Goal: Task Accomplishment & Management: Manage account settings

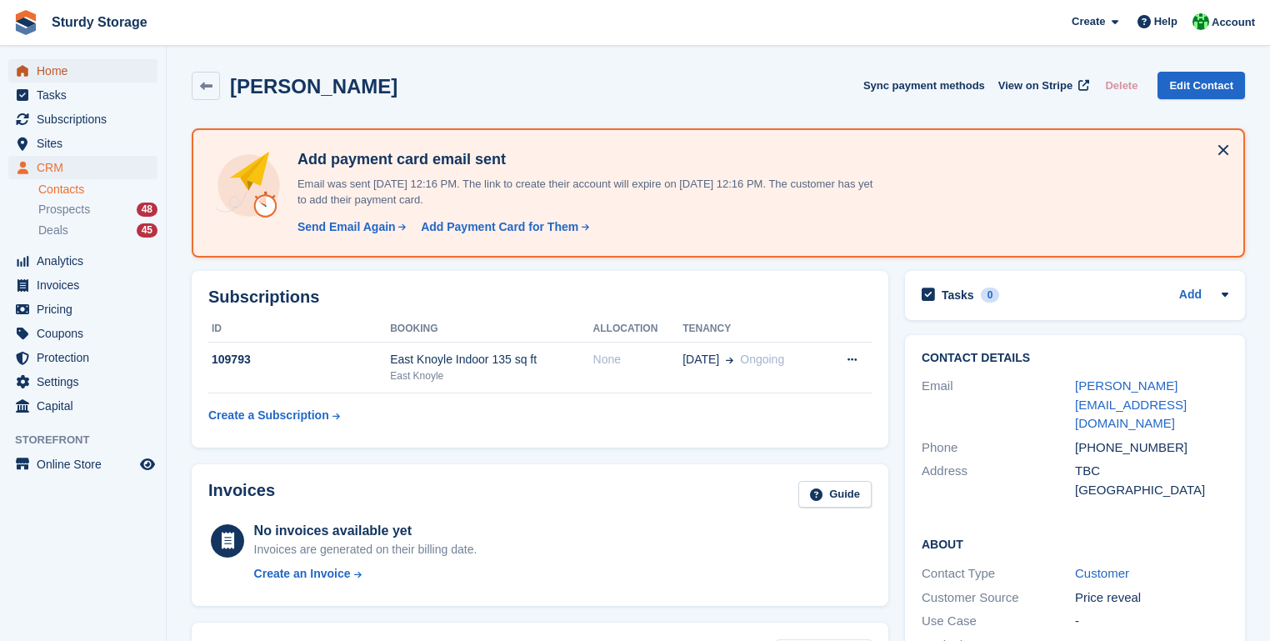
click at [51, 71] on span "Home" at bounding box center [87, 70] width 100 height 23
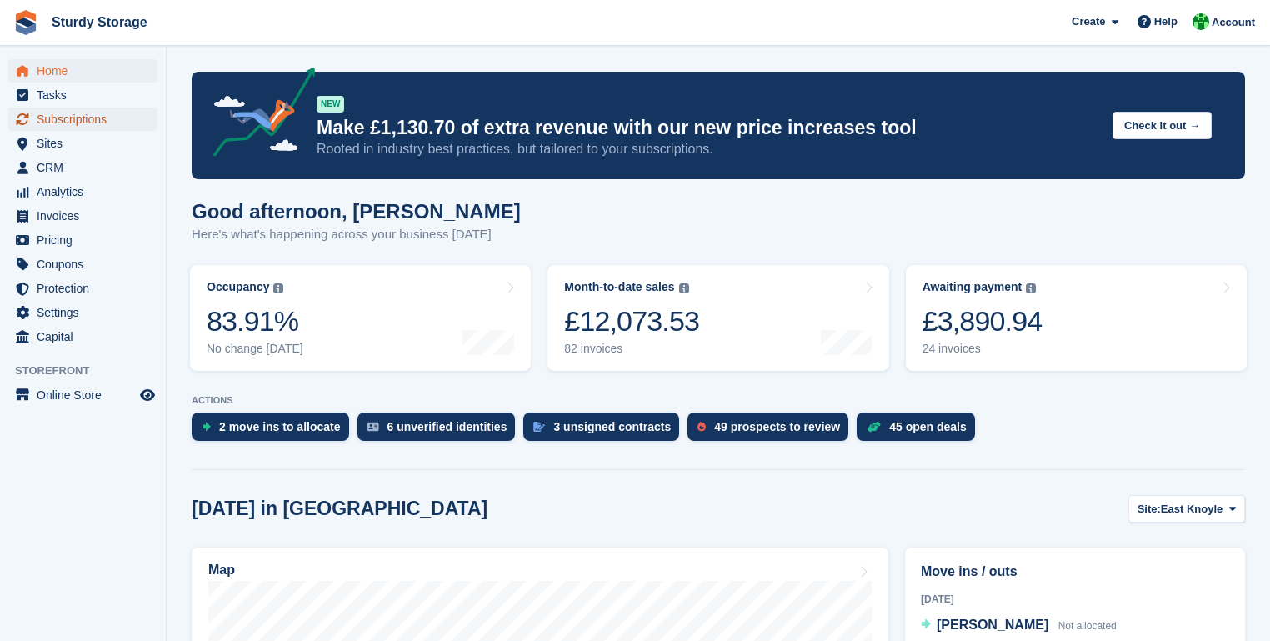
click at [49, 121] on span "Subscriptions" at bounding box center [87, 118] width 100 height 23
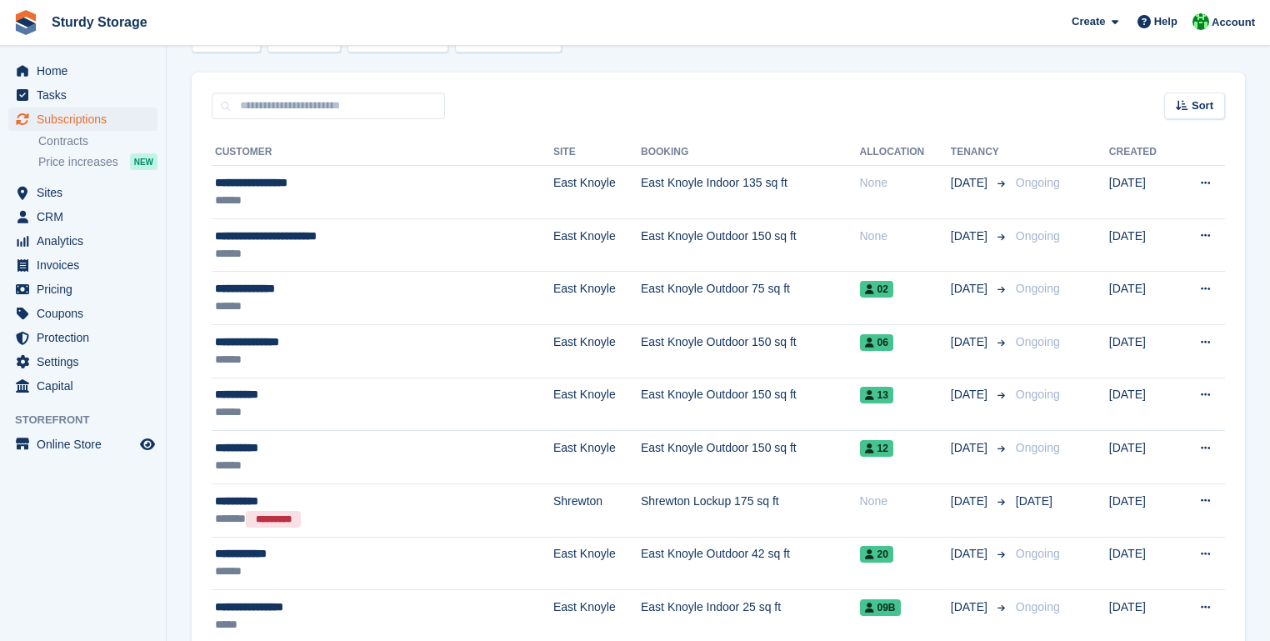
scroll to position [333, 0]
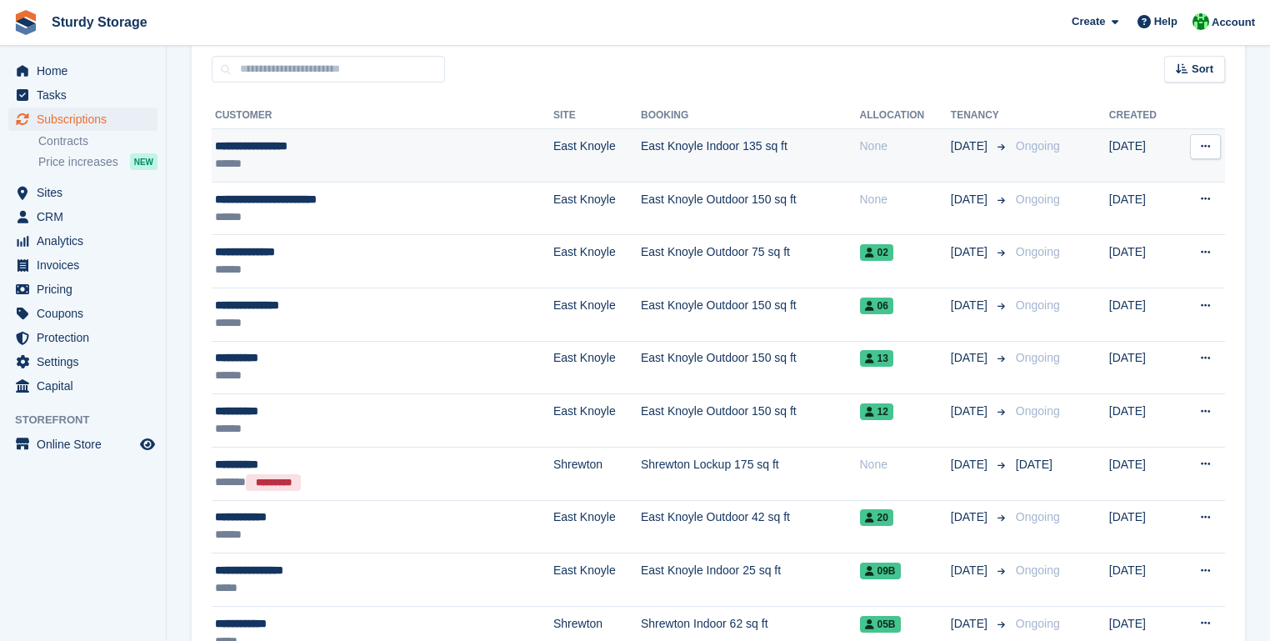
click at [251, 150] on div "**********" at bounding box center [335, 145] width 240 height 17
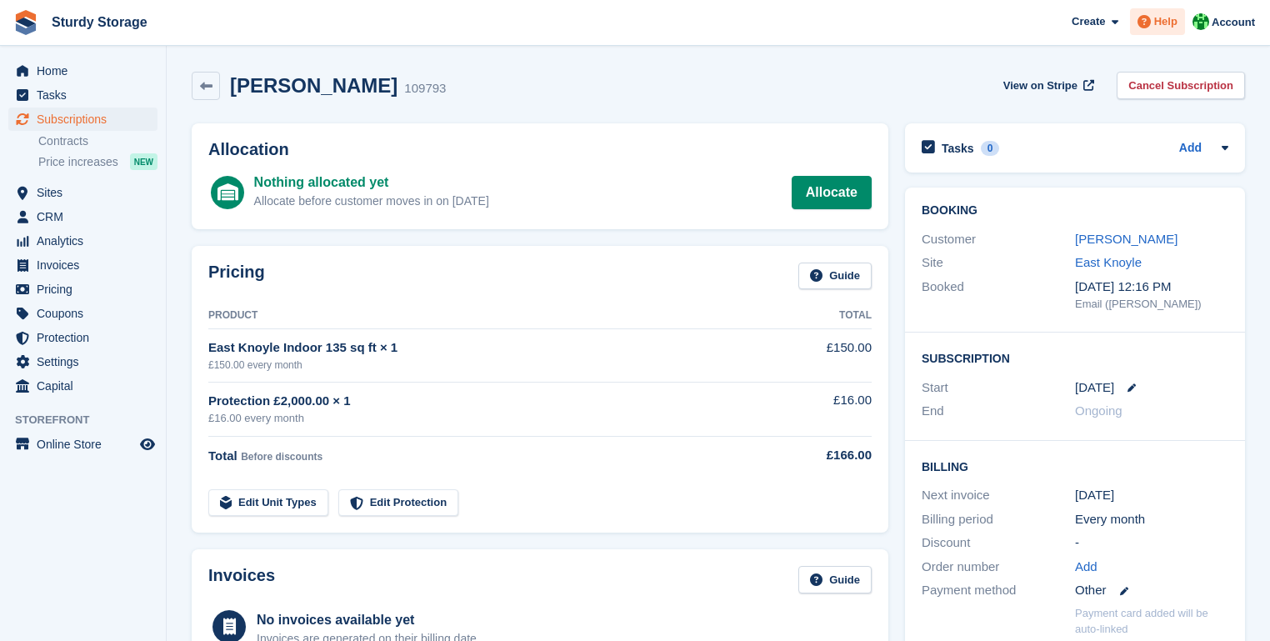
click at [1162, 23] on span "Help" at bounding box center [1165, 21] width 23 height 17
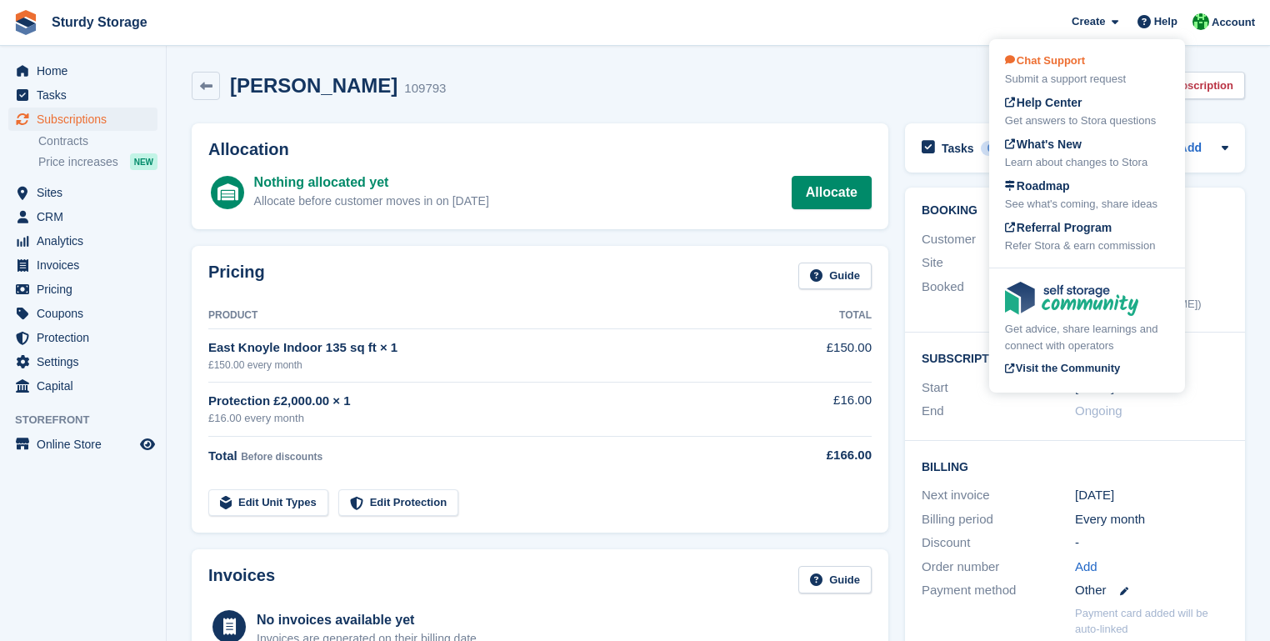
click at [1035, 72] on div "Submit a support request" at bounding box center [1087, 79] width 164 height 17
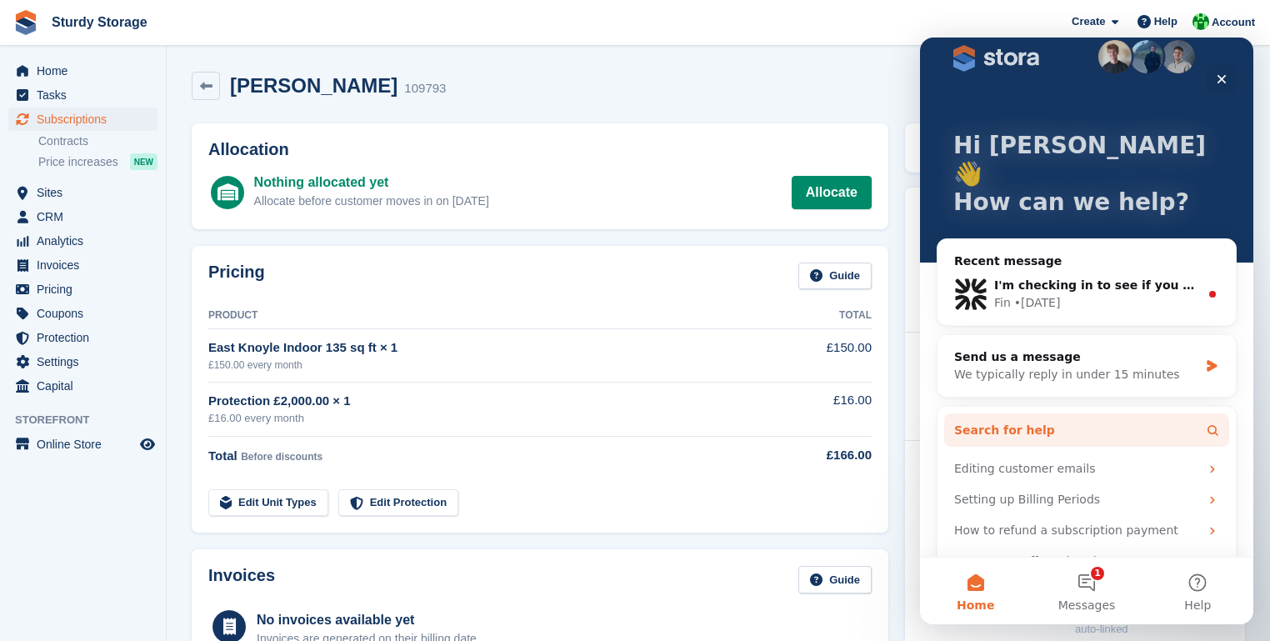
scroll to position [30, 0]
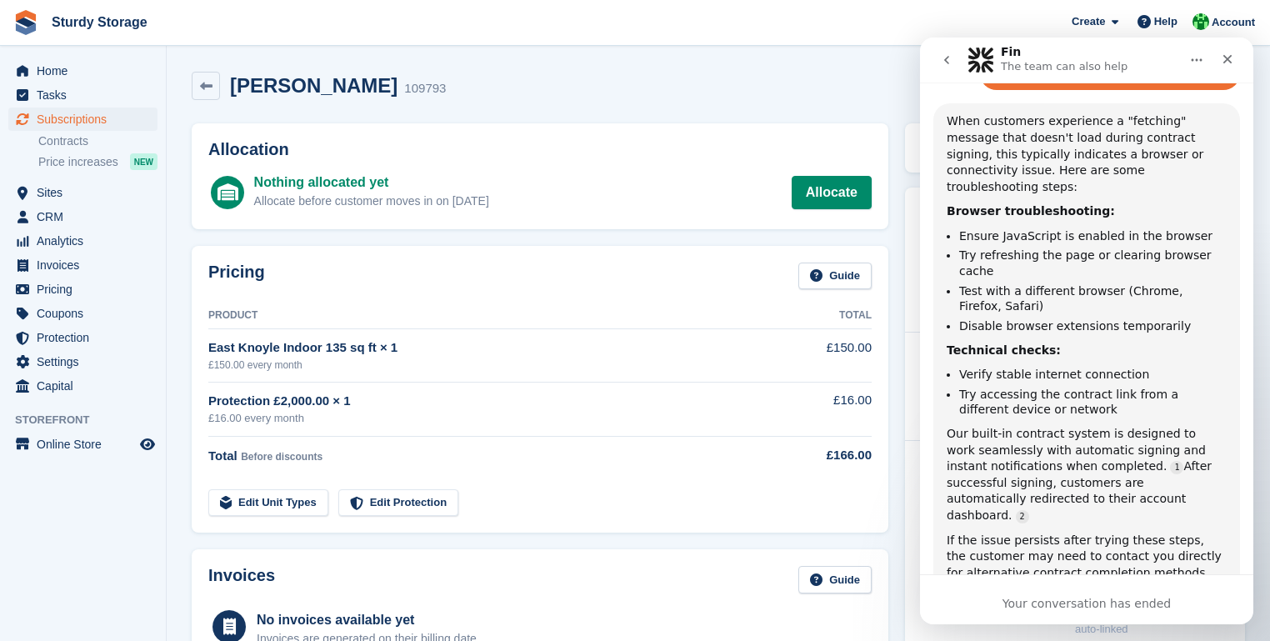
scroll to position [219, 0]
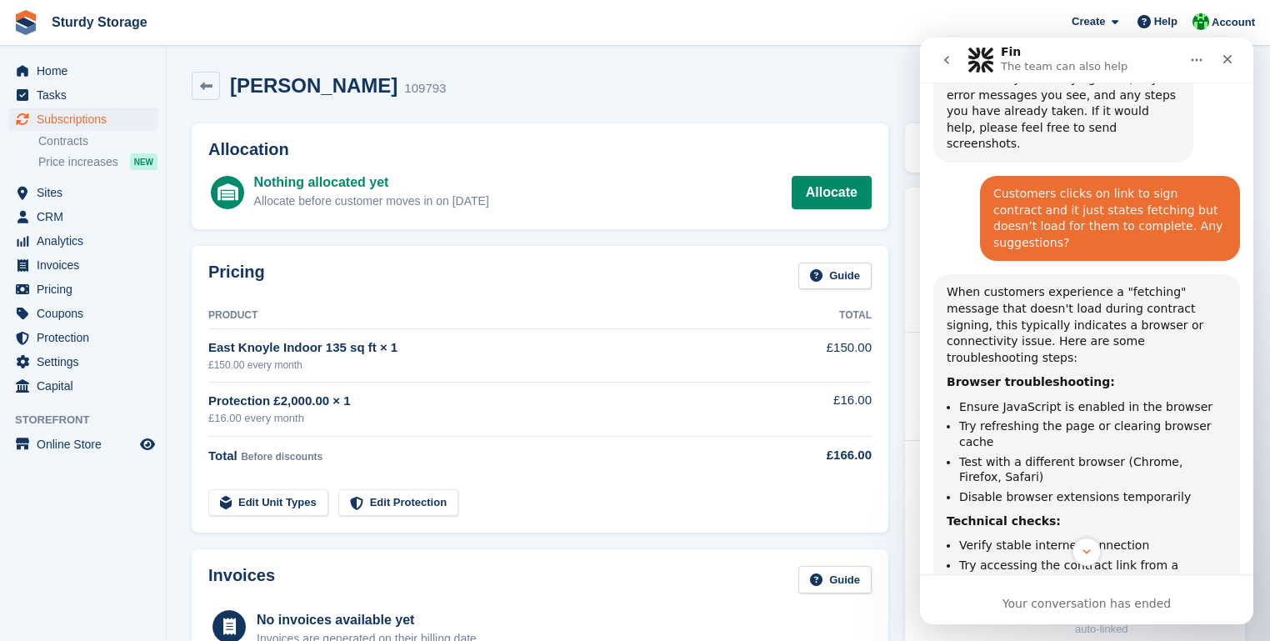
click at [1197, 59] on icon "Home" at bounding box center [1197, 60] width 11 height 2
click at [947, 57] on icon "go back" at bounding box center [946, 60] width 5 height 8
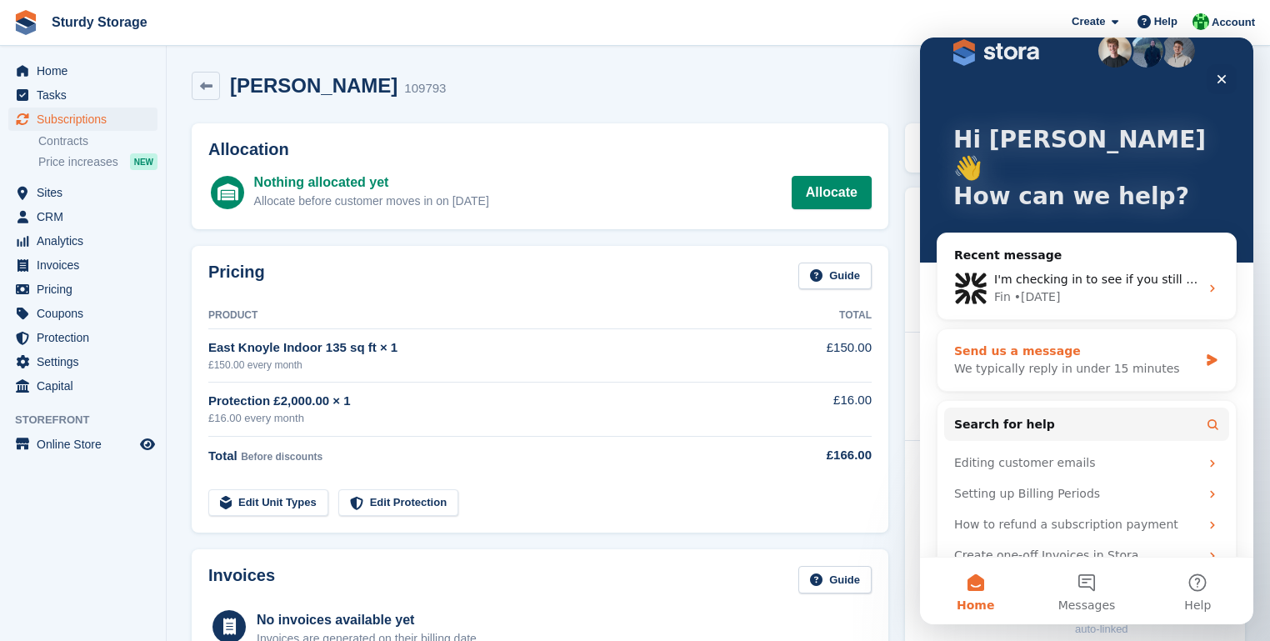
scroll to position [0, 0]
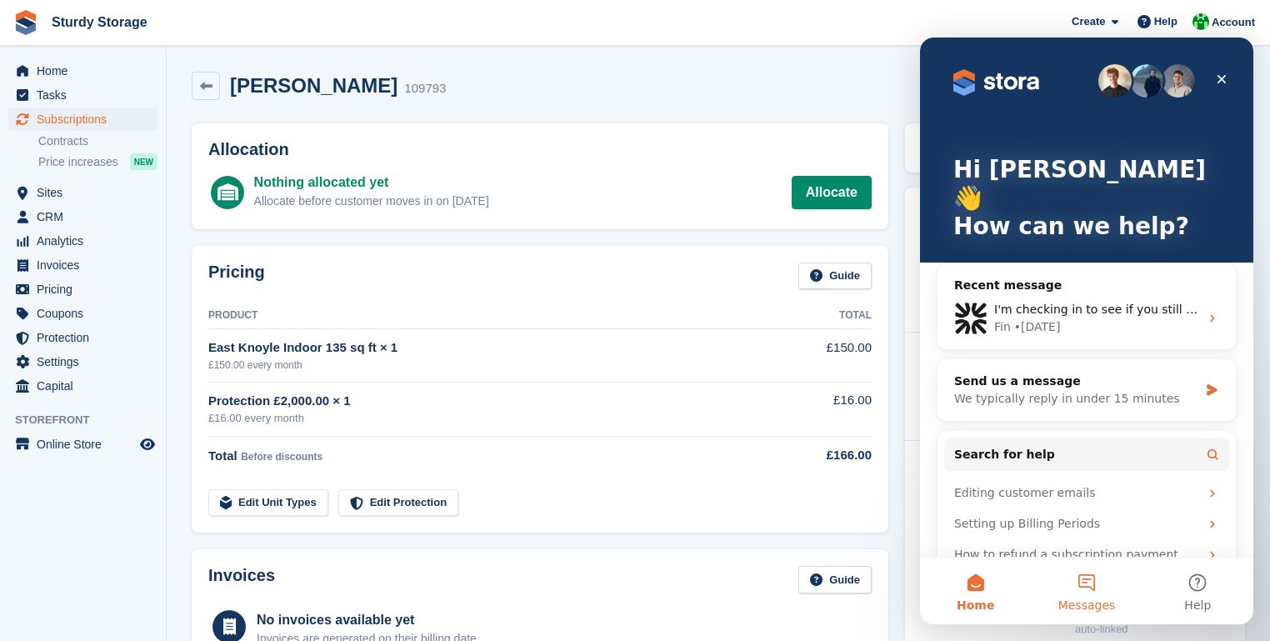
click at [1087, 594] on button "Messages" at bounding box center [1086, 590] width 111 height 67
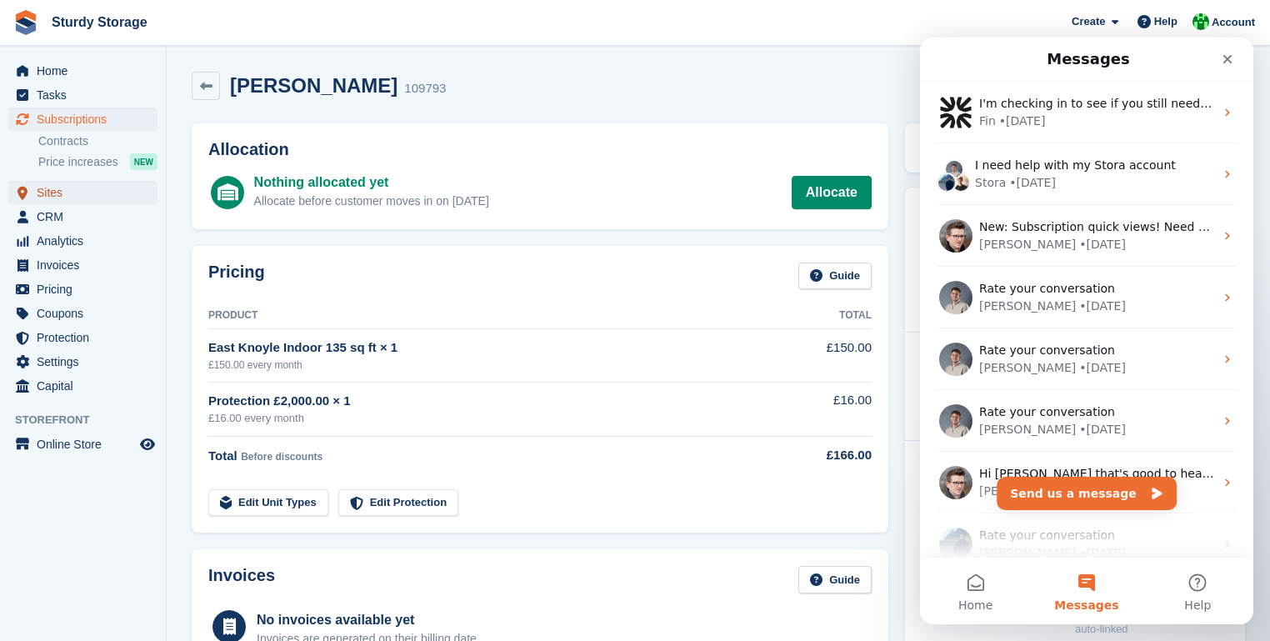
click at [48, 193] on span "Sites" at bounding box center [87, 192] width 100 height 23
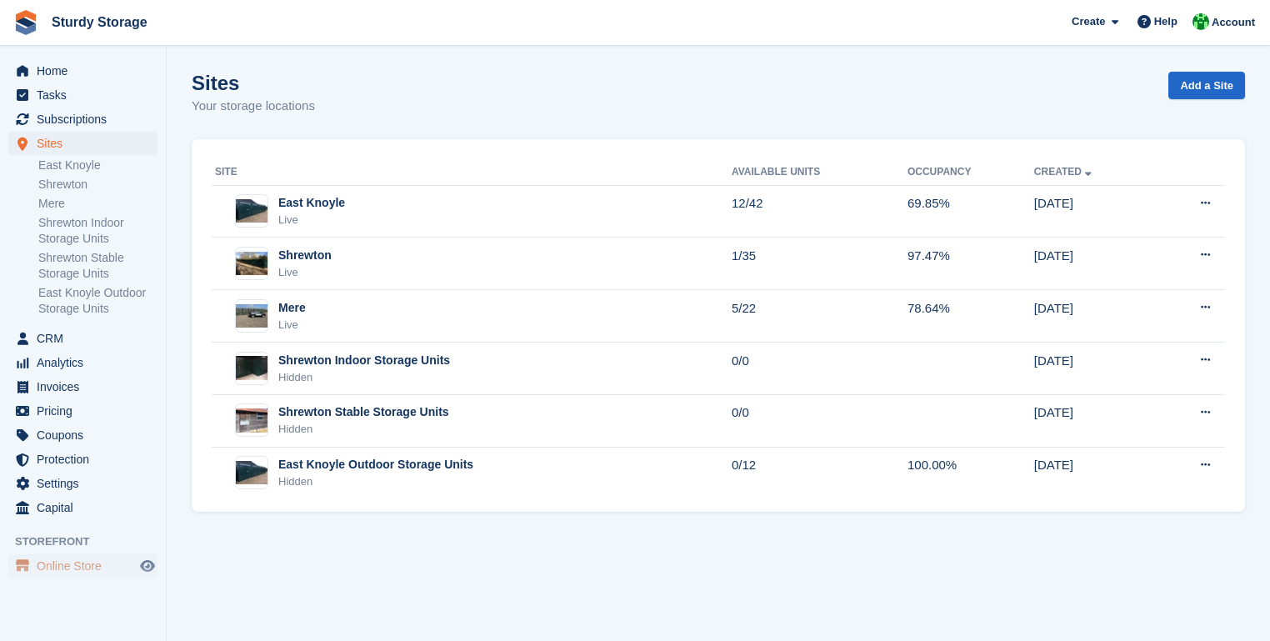
click at [81, 568] on span "Online Store" at bounding box center [87, 565] width 100 height 23
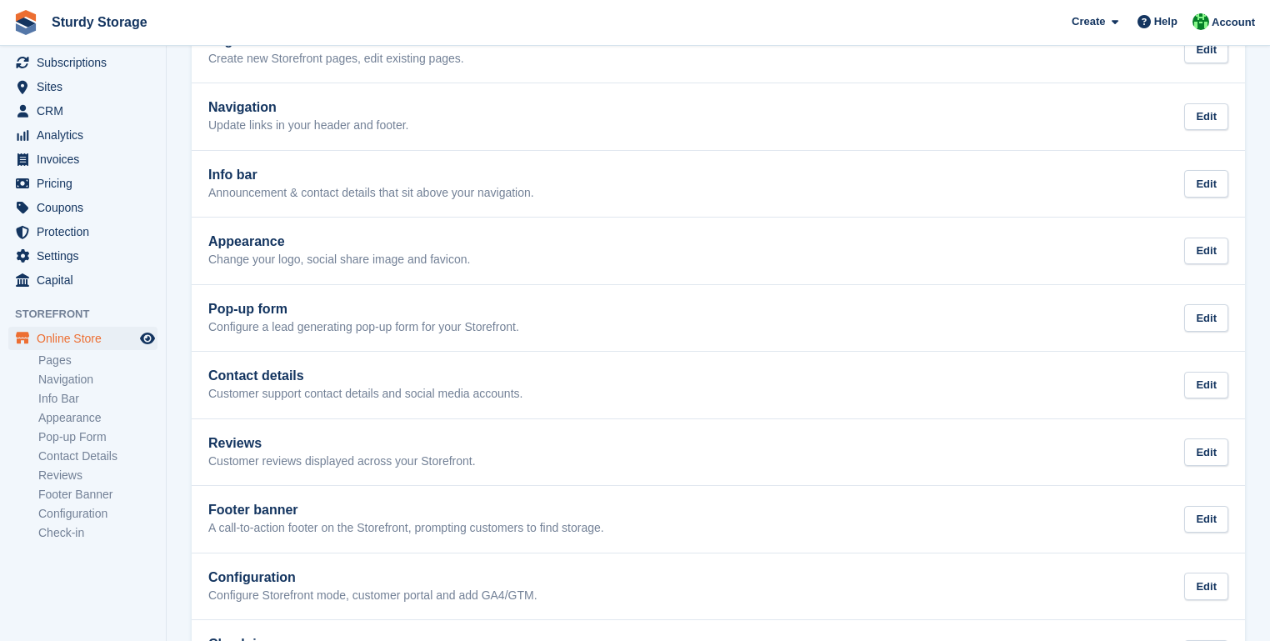
scroll to position [193, 0]
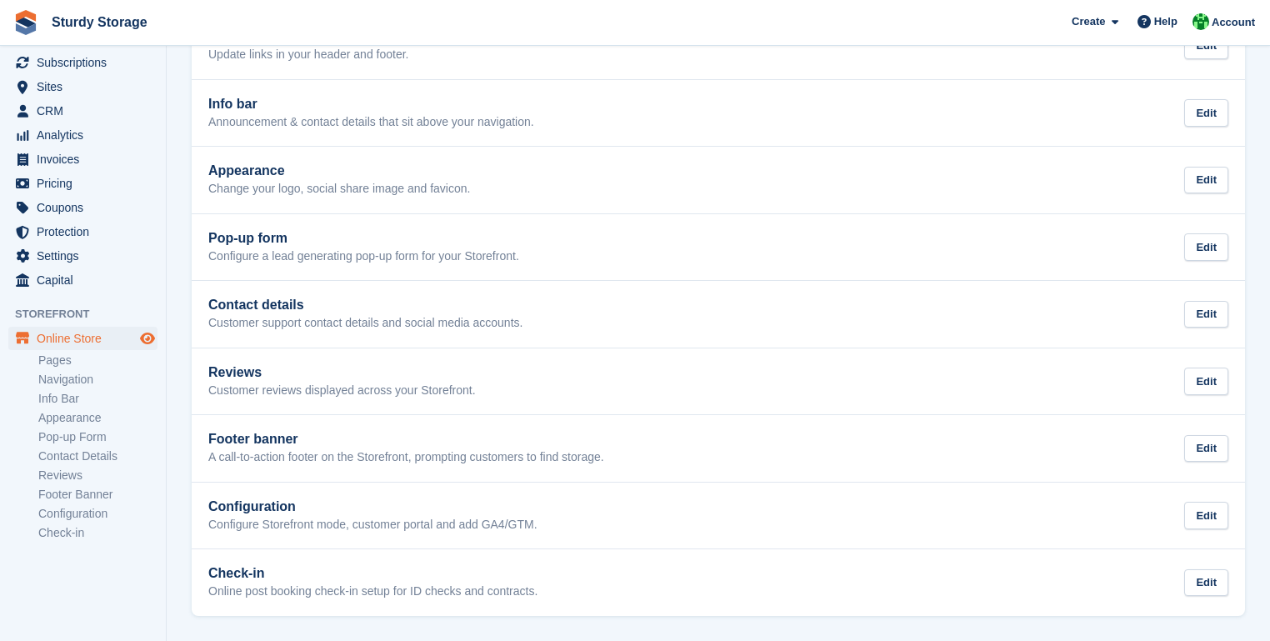
click at [150, 337] on icon "Preview store" at bounding box center [147, 338] width 15 height 13
